Goal: Communication & Community: Answer question/provide support

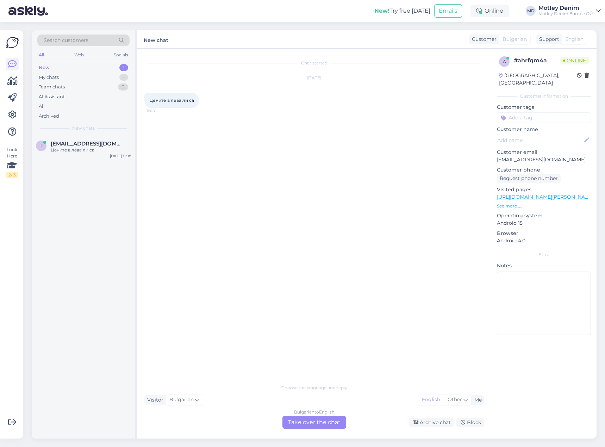
click at [318, 422] on div "Bulgarian to English Take over the chat" at bounding box center [314, 422] width 64 height 13
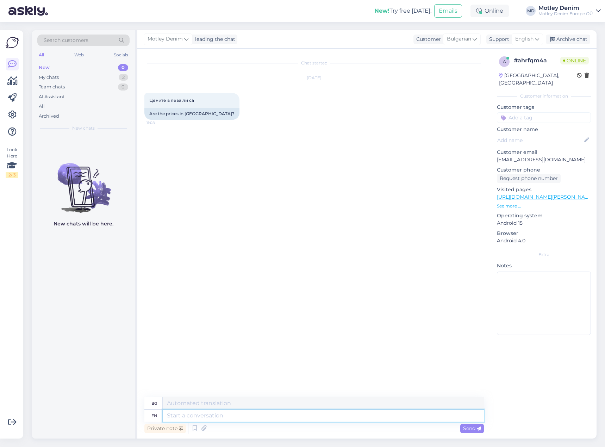
click at [333, 416] on textarea at bounding box center [323, 415] width 321 height 12
type textarea "Hello"
type textarea "Здравей"
click at [155, 101] on span "Цените в лева ли са" at bounding box center [171, 99] width 45 height 5
drag, startPoint x: 155, startPoint y: 101, endPoint x: 206, endPoint y: 109, distance: 52.0
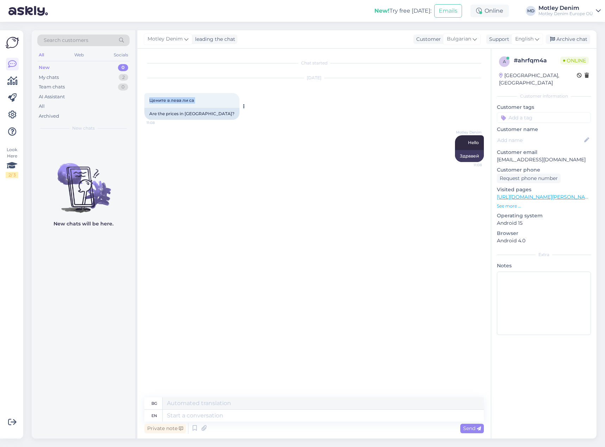
click at [192, 101] on span "Цените в лева ли са" at bounding box center [171, 99] width 45 height 5
copy div "Цените в лева ли са 11:08"
drag, startPoint x: 320, startPoint y: 417, endPoint x: 322, endPoint y: 420, distance: 3.7
click at [320, 417] on textarea at bounding box center [323, 415] width 321 height 12
type textarea "Prices a"
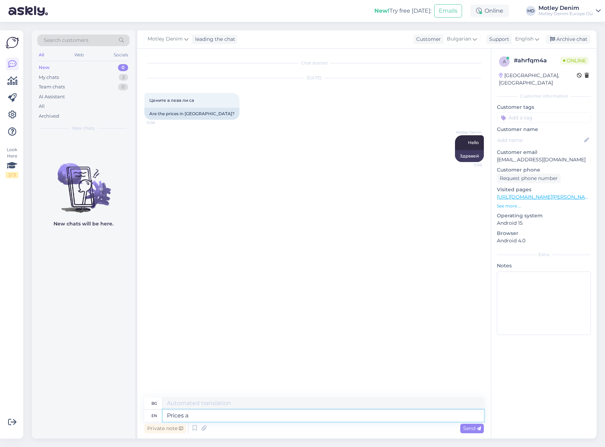
type textarea "Цени"
type textarea "Prices are in"
type textarea "Цените са"
type textarea "Prices are in"
type textarea "Цените са в"
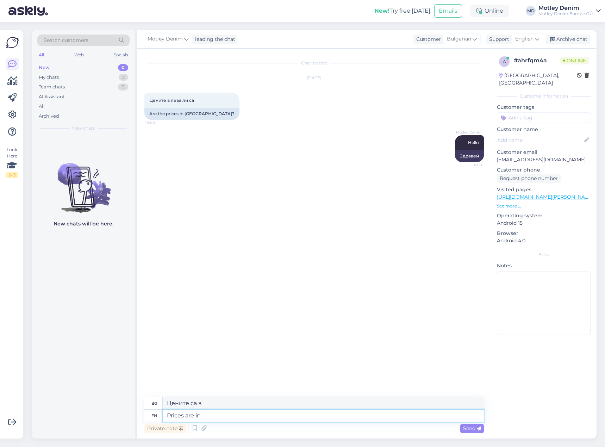
type textarea "Prices are in E"
type textarea "Цените са в евро."
type textarea "Prices are in Euros"
type textarea "Цените са в евро"
drag, startPoint x: 559, startPoint y: 10, endPoint x: 445, endPoint y: 81, distance: 134.5
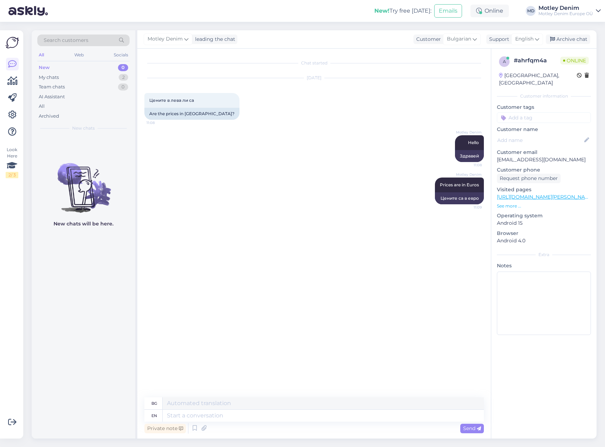
click at [445, 81] on div "[DATE] Цените в лева ли са 11:08 Are the prices in [GEOGRAPHIC_DATA]?" at bounding box center [313, 98] width 339 height 57
click at [363, 419] on textarea at bounding box center [323, 415] width 321 height 12
type textarea "What a"
type textarea "Какво"
type textarea "What are"
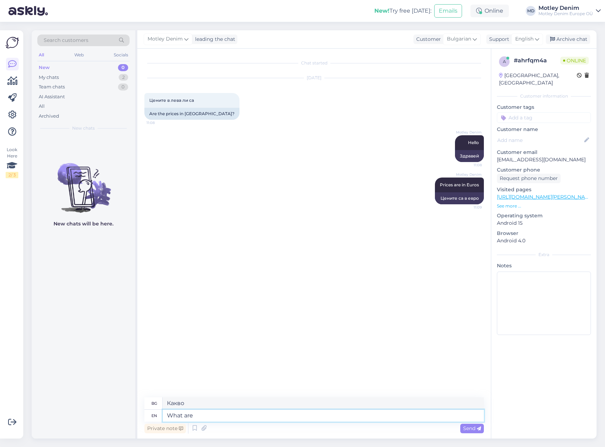
type textarea "Какво представляват"
type textarea "What are you l"
type textarea "Какво си ти"
type textarea "What are you looking t"
type textarea "Какво търсиш"
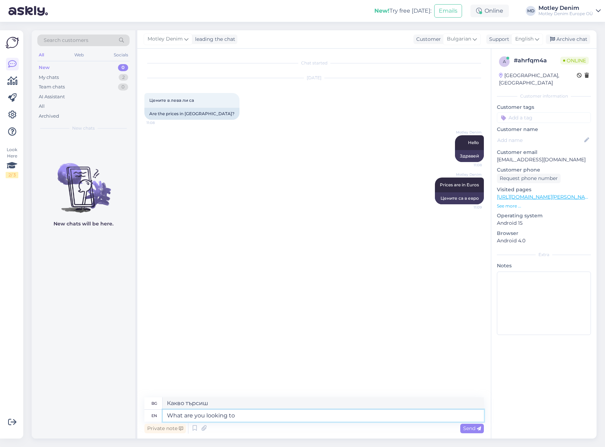
type textarea "What are you looking to b"
type textarea "Какво търсиш?"
type textarea "What are you looking to buy?"
type textarea "Какво търсите да купите?"
